Goal: Transaction & Acquisition: Purchase product/service

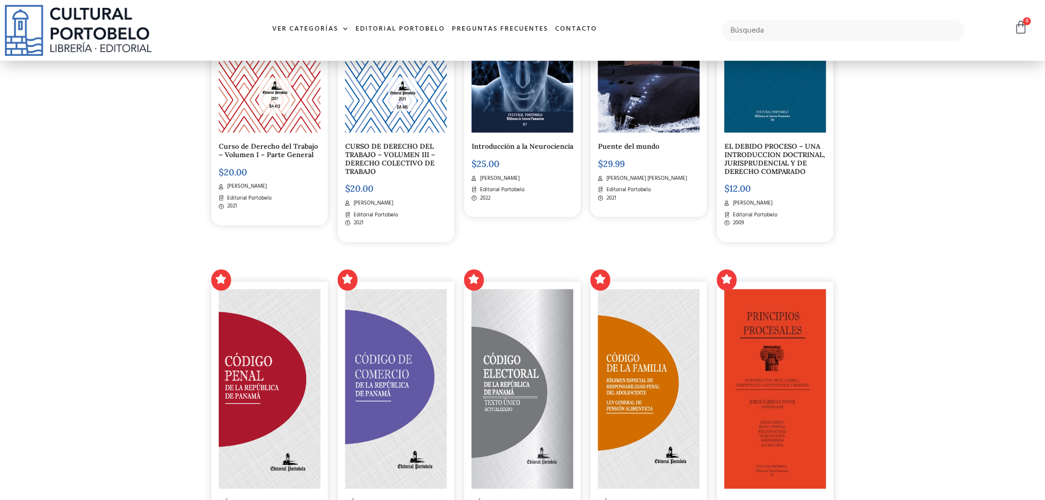
scroll to position [988, 0]
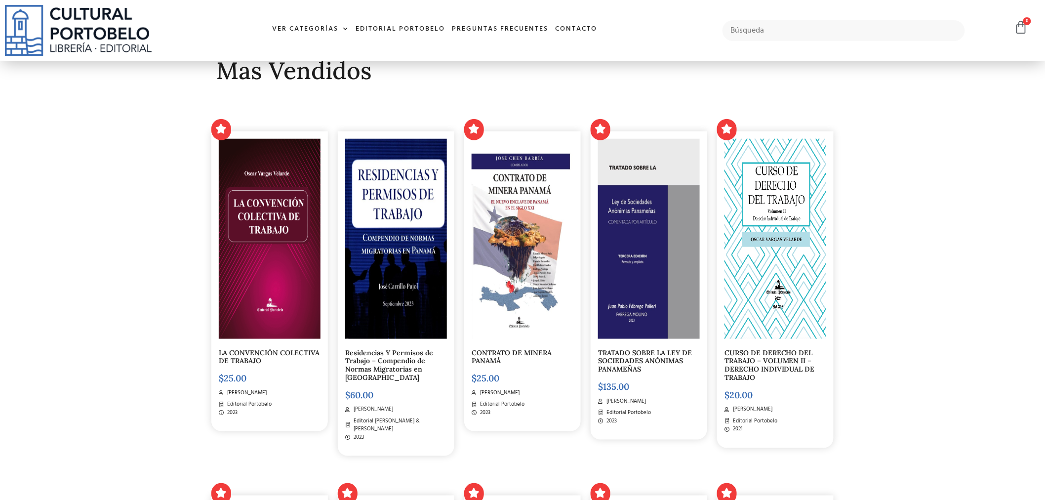
scroll to position [329, 0]
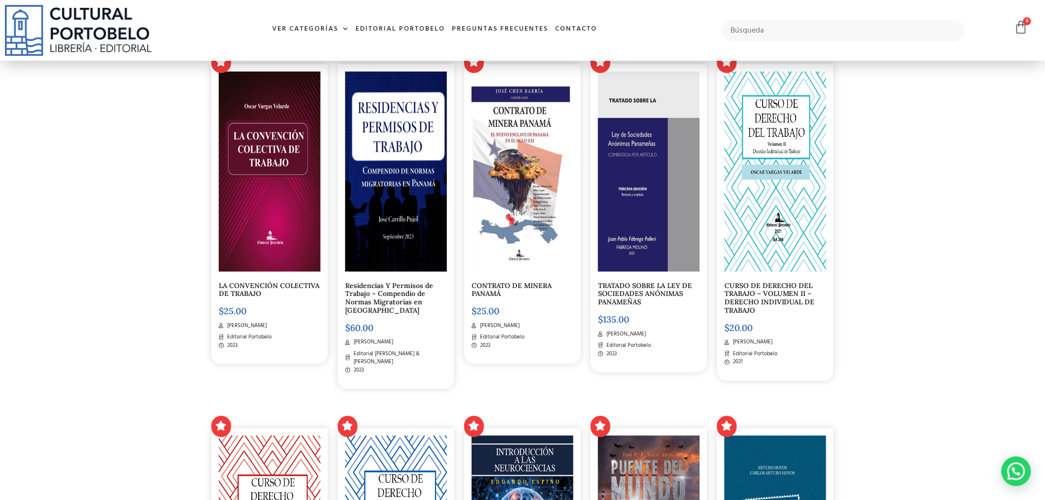
click at [669, 191] on img at bounding box center [649, 172] width 102 height 200
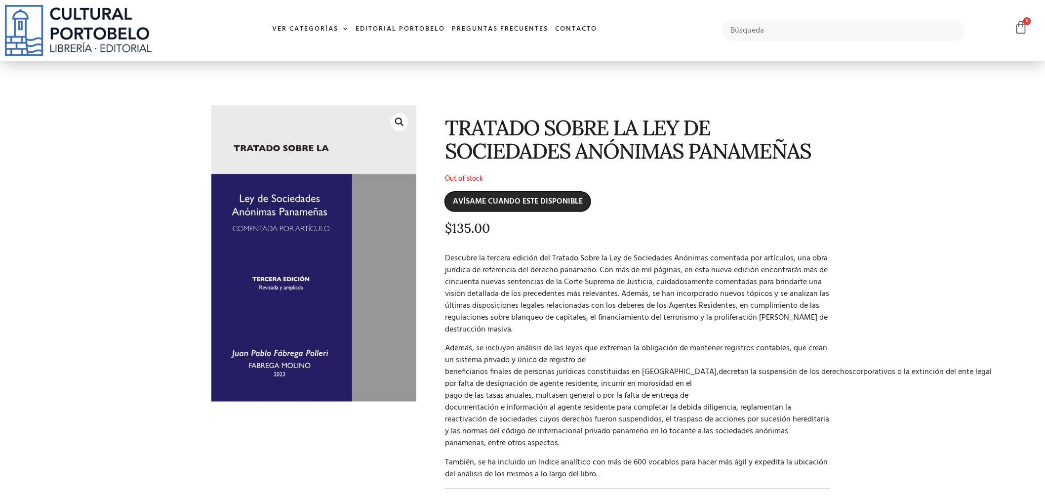
click at [551, 201] on input "AVÍSAME CUANDO ESTE DISPONIBLE" at bounding box center [518, 202] width 146 height 20
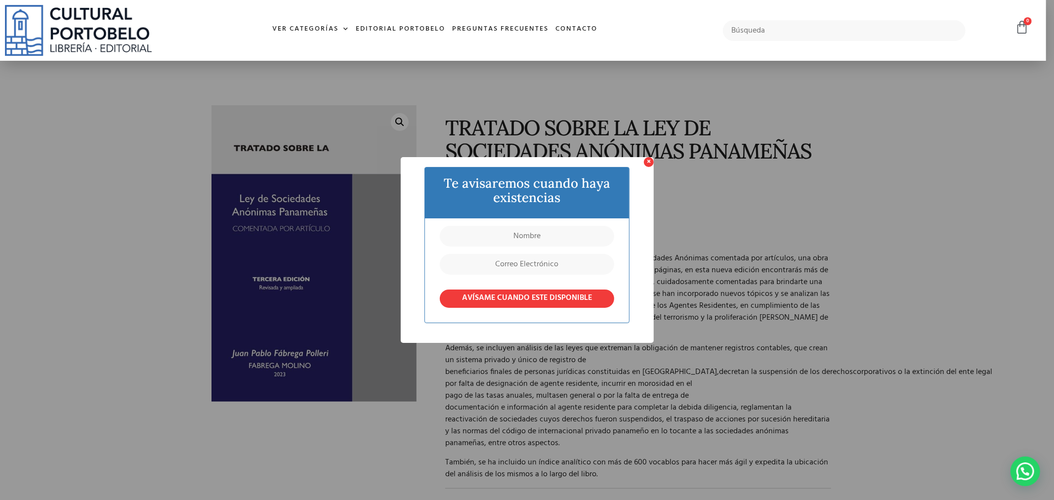
click at [644, 155] on div "× Te avisaremos cuando haya existencias AVÍSAME CUANDO ESTE DISPONIBLE OK No Ca…" at bounding box center [527, 250] width 1054 height 500
